Goal: Information Seeking & Learning: Check status

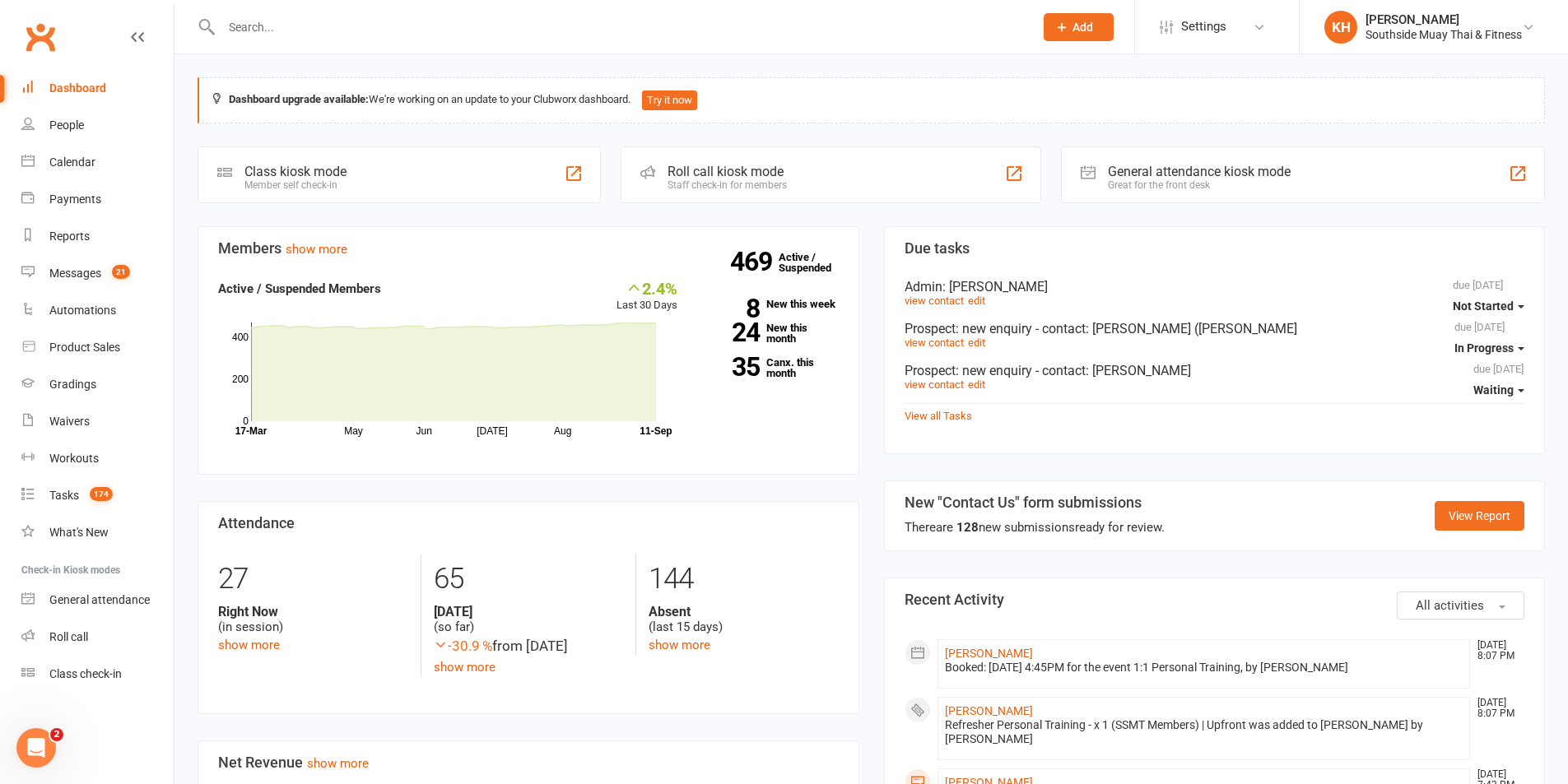
click at [76, 94] on div "Dashboard" at bounding box center [78, 88] width 57 height 13
click at [772, 364] on link "35 Canx. this month" at bounding box center [771, 368] width 137 height 21
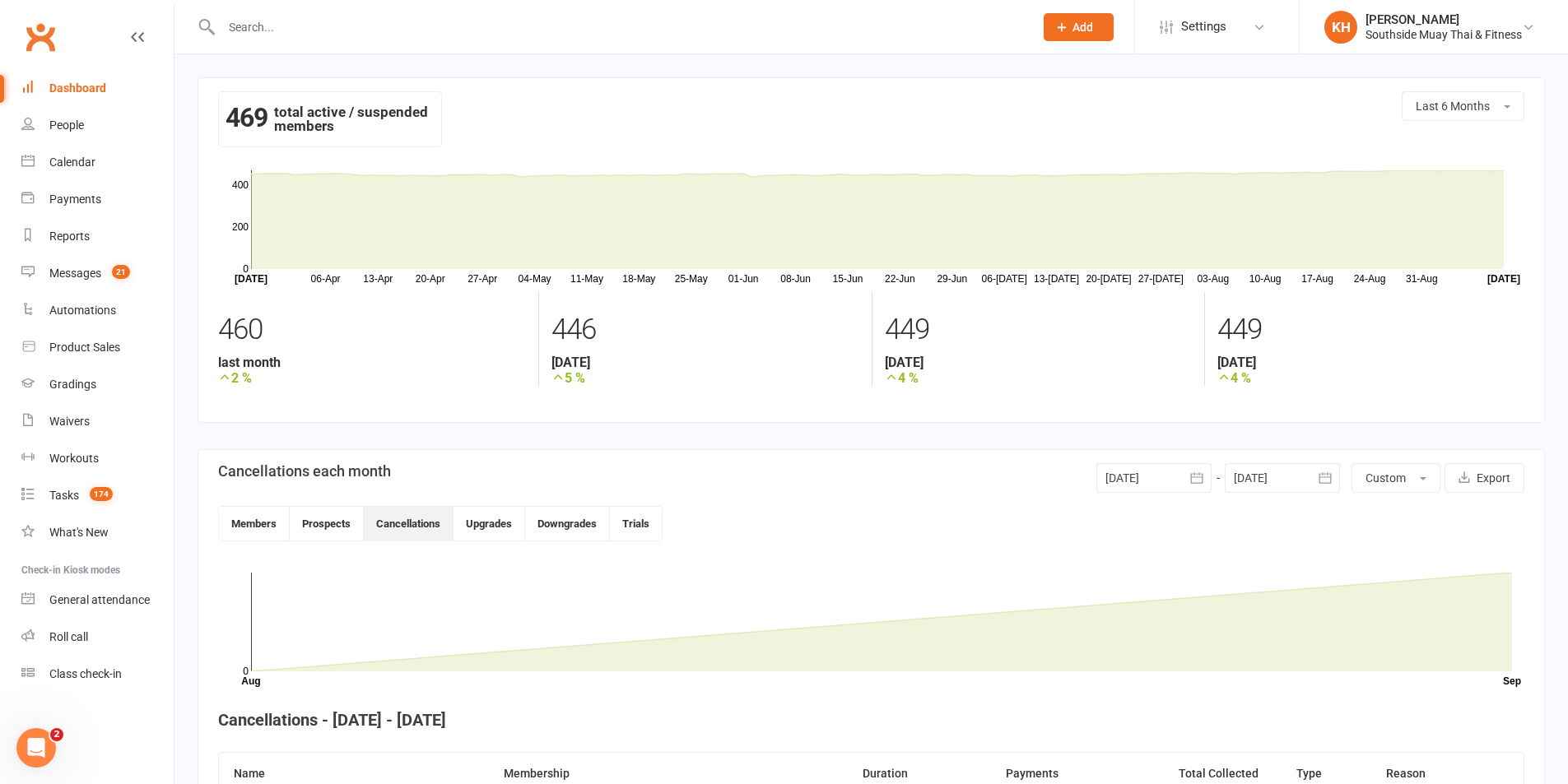
click at [91, 88] on div "Dashboard" at bounding box center [78, 88] width 57 height 13
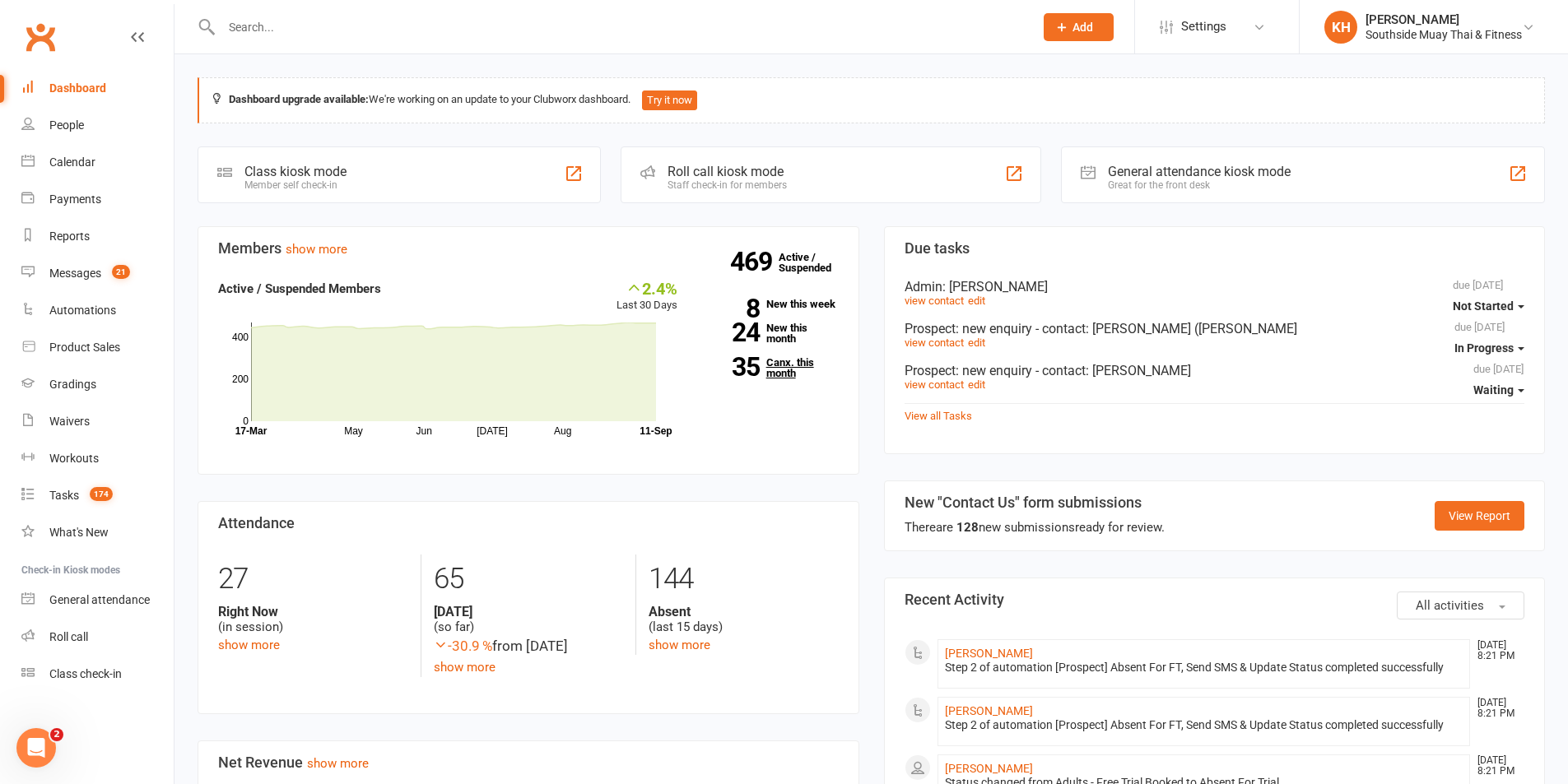
click at [770, 368] on link "35 Canx. this month" at bounding box center [771, 368] width 137 height 21
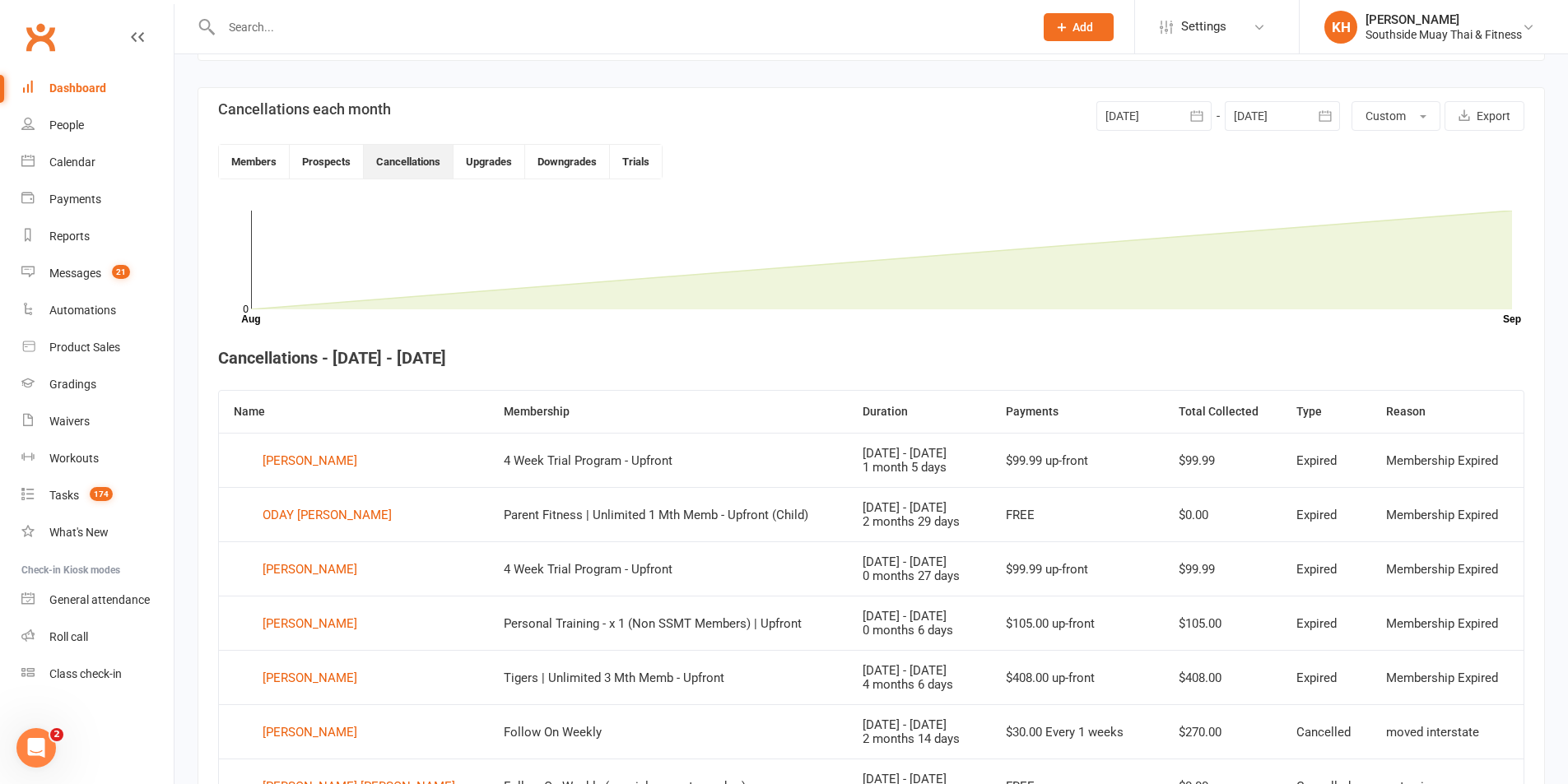
scroll to position [283, 0]
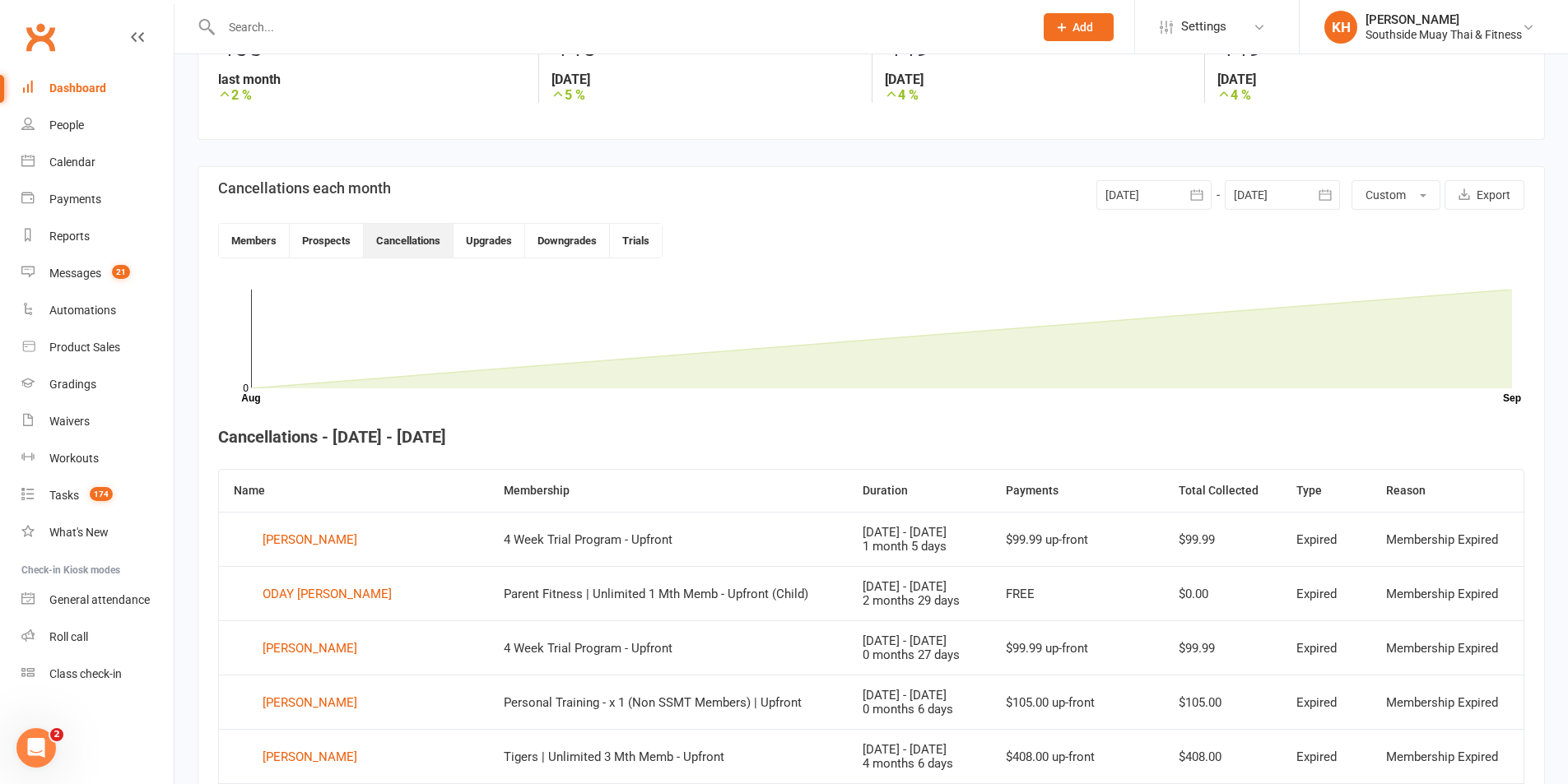
click at [1139, 190] on div at bounding box center [1154, 195] width 116 height 29
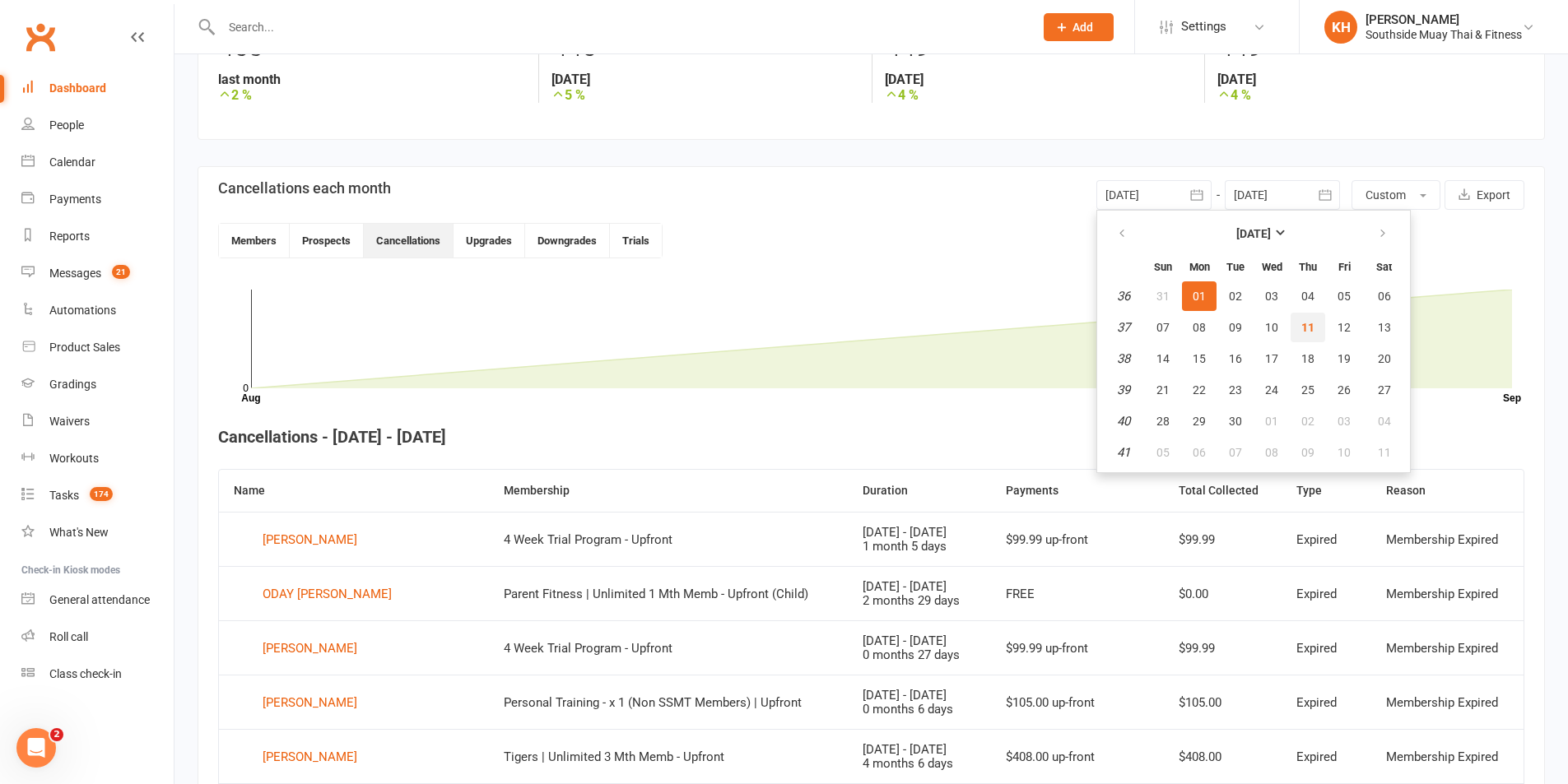
click at [1316, 335] on button "11" at bounding box center [1308, 327] width 35 height 29
type input "[DATE]"
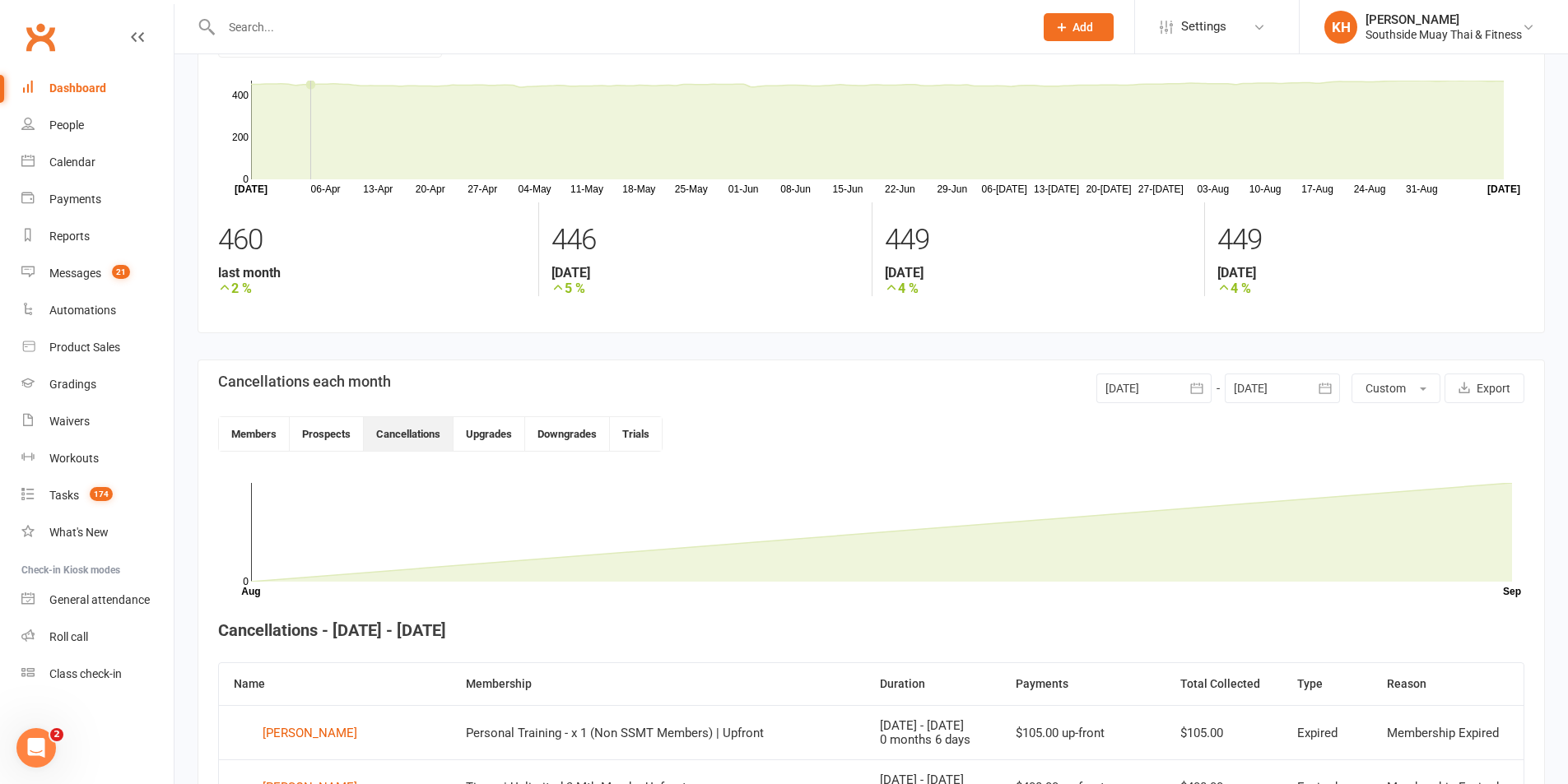
scroll to position [0, 0]
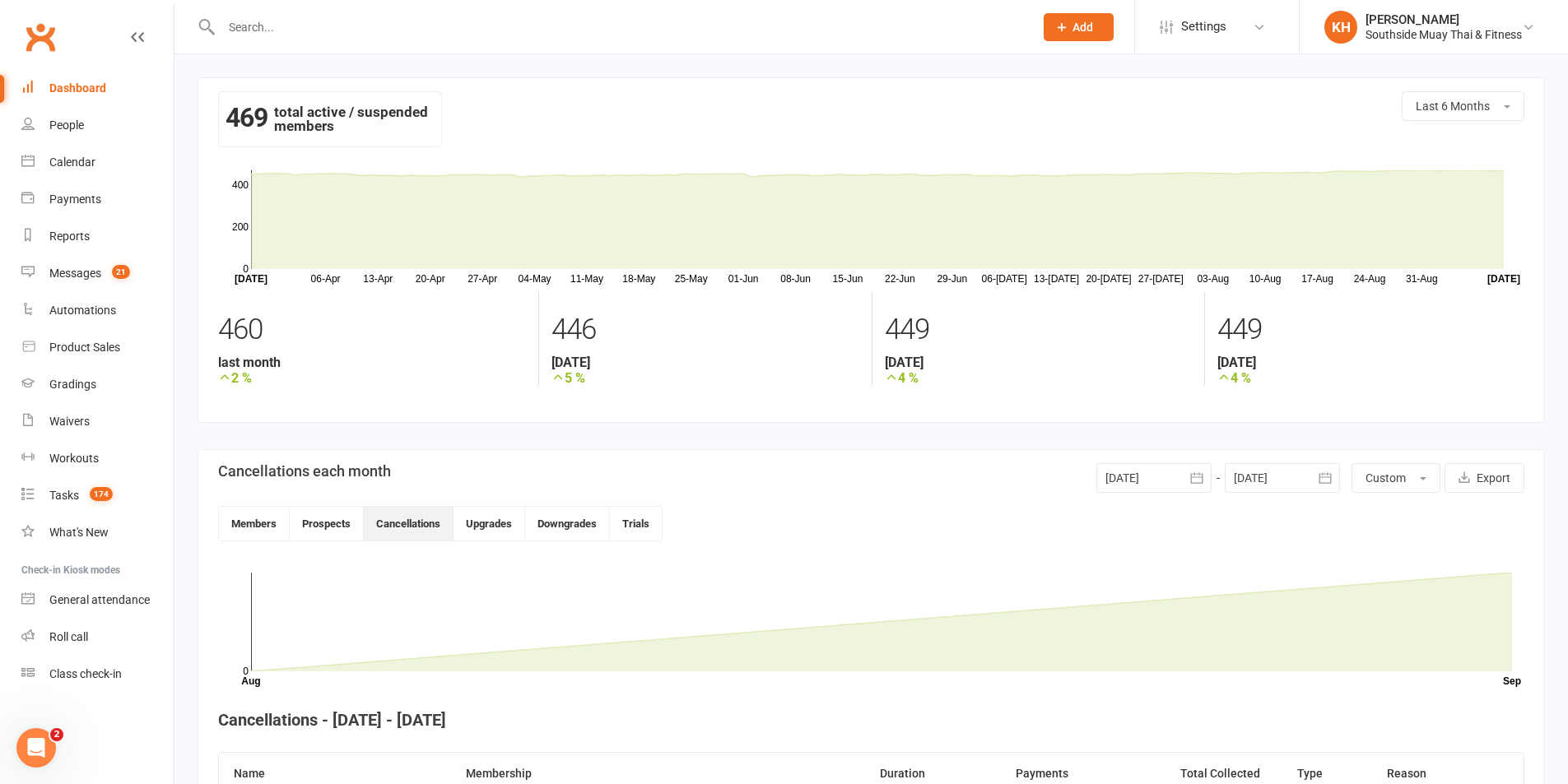
click at [72, 89] on div "Dashboard" at bounding box center [78, 88] width 57 height 13
